Goal: Transaction & Acquisition: Purchase product/service

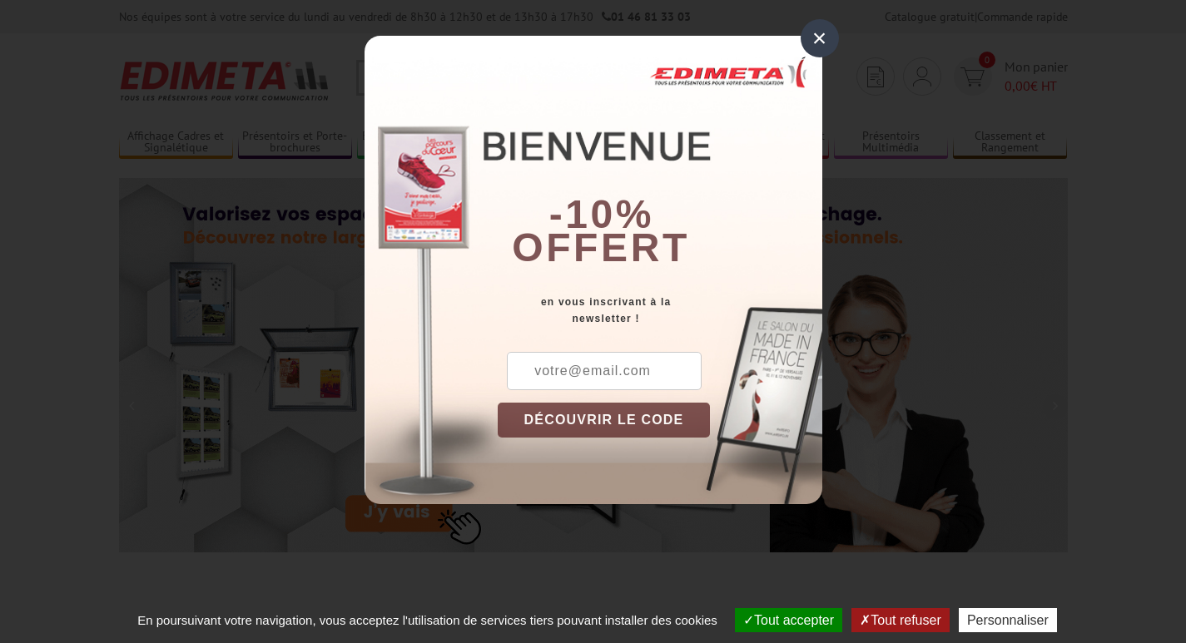
click at [814, 40] on div "×" at bounding box center [819, 38] width 38 height 38
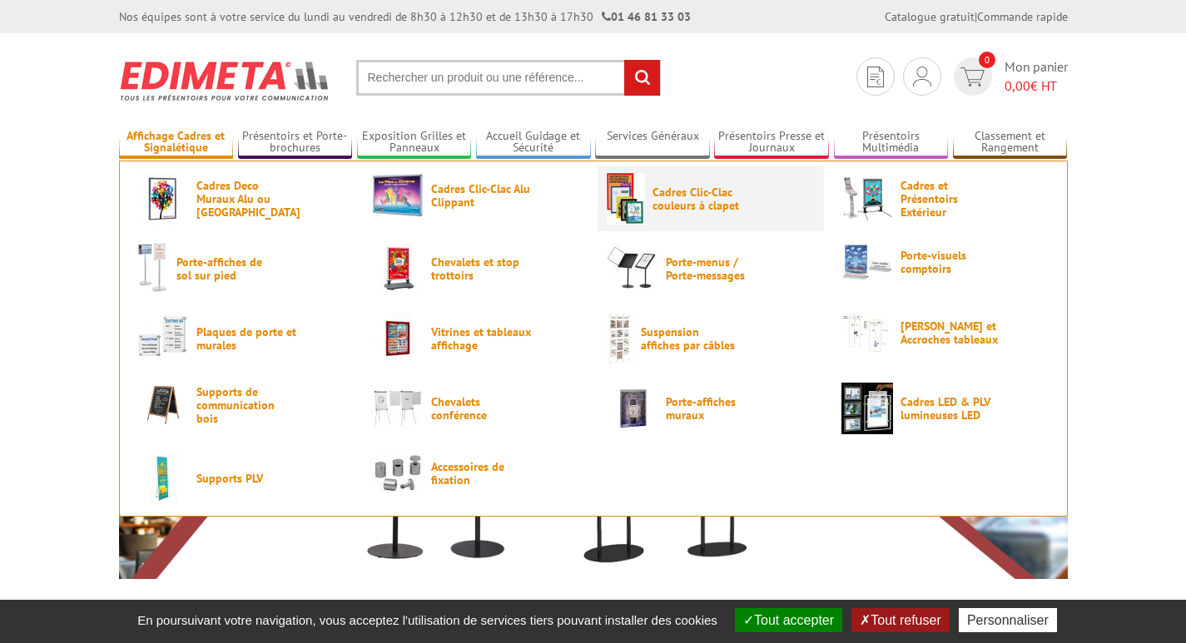
click at [681, 192] on span "Cadres Clic-Clac couleurs à clapet" at bounding box center [702, 199] width 100 height 27
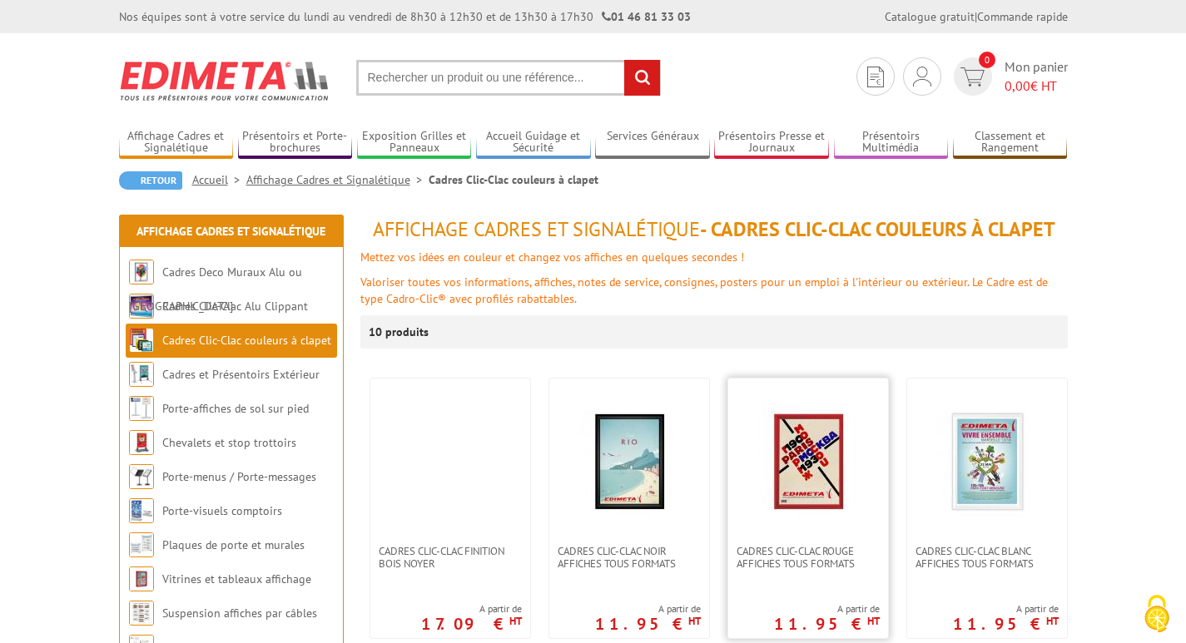
click at [803, 477] on img at bounding box center [808, 461] width 116 height 116
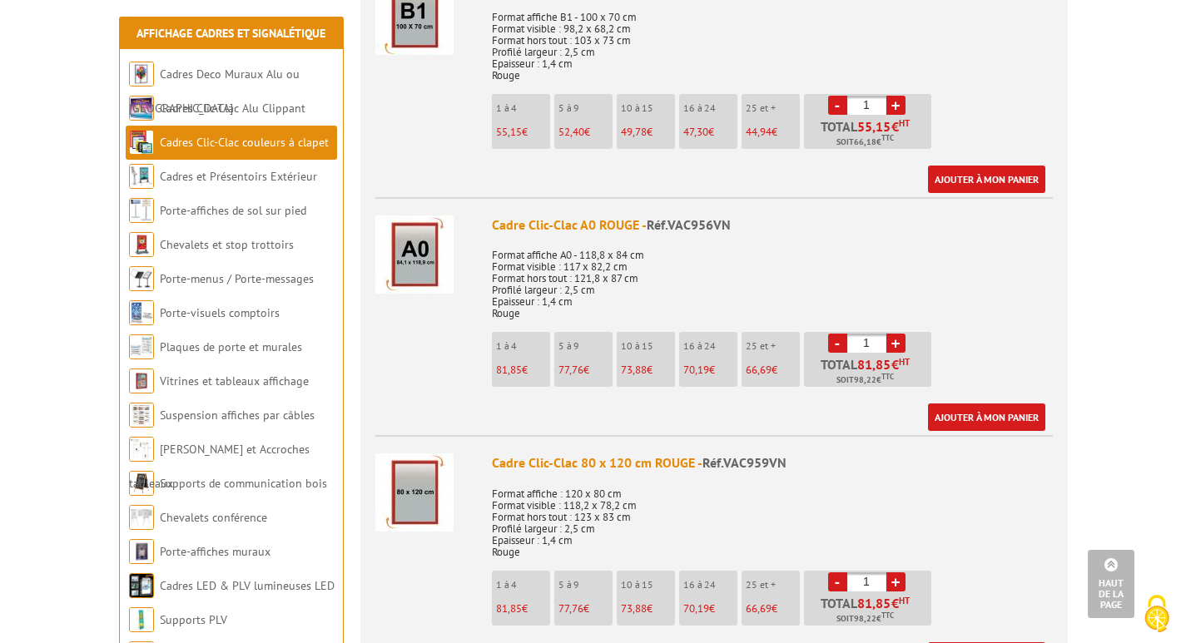
scroll to position [2580, 0]
